Goal: Task Accomplishment & Management: Manage account settings

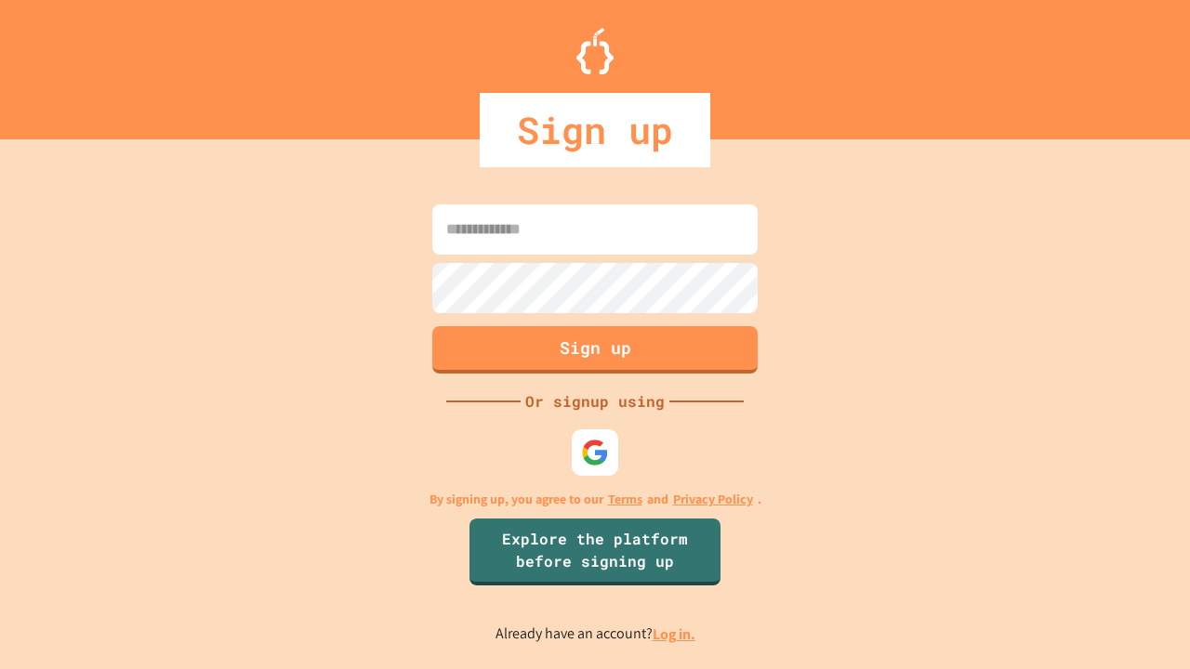
click at [675, 634] on link "Log in." at bounding box center [674, 635] width 43 height 20
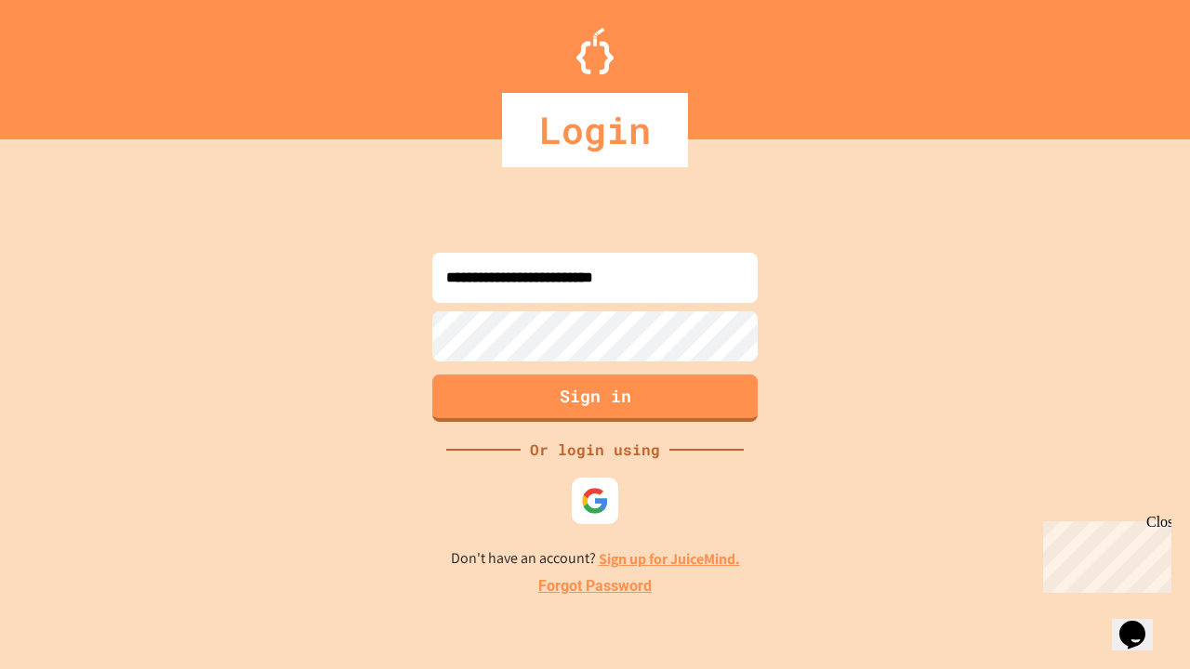
type input "**********"
